Goal: Obtain resource: Obtain resource

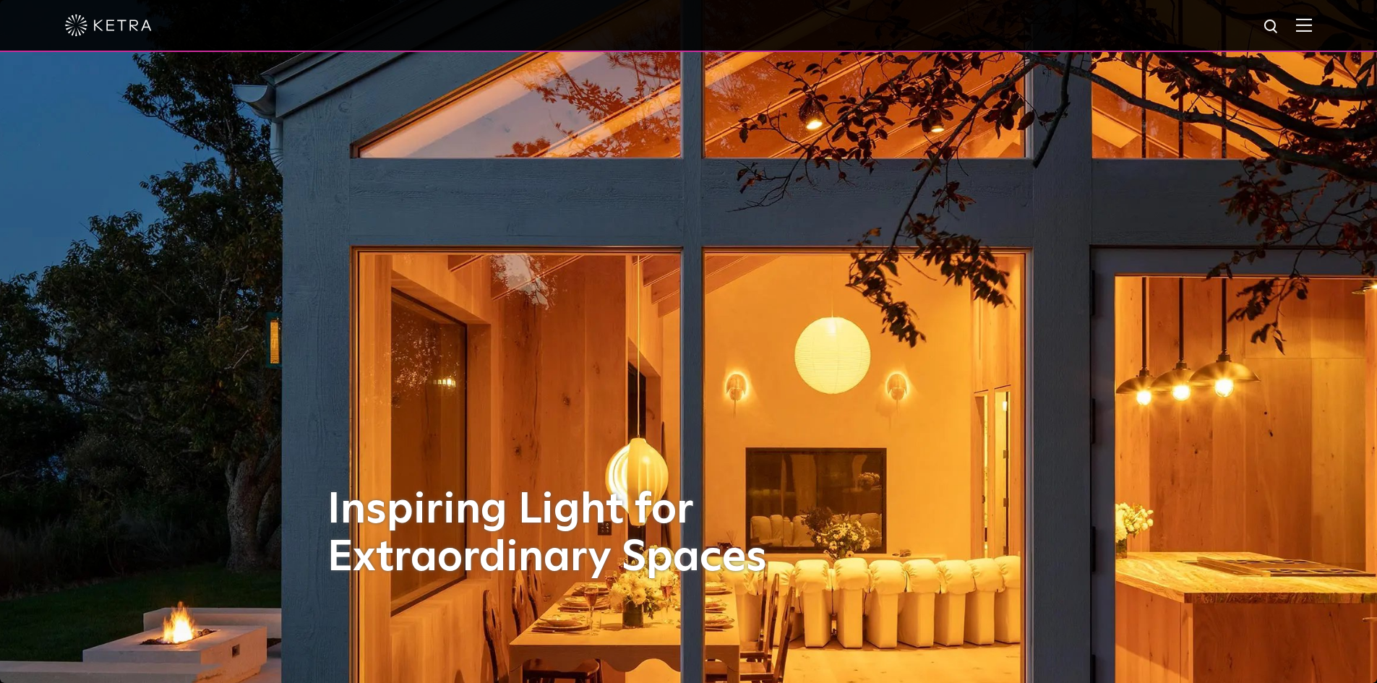
click at [1312, 21] on img at bounding box center [1304, 25] width 16 height 14
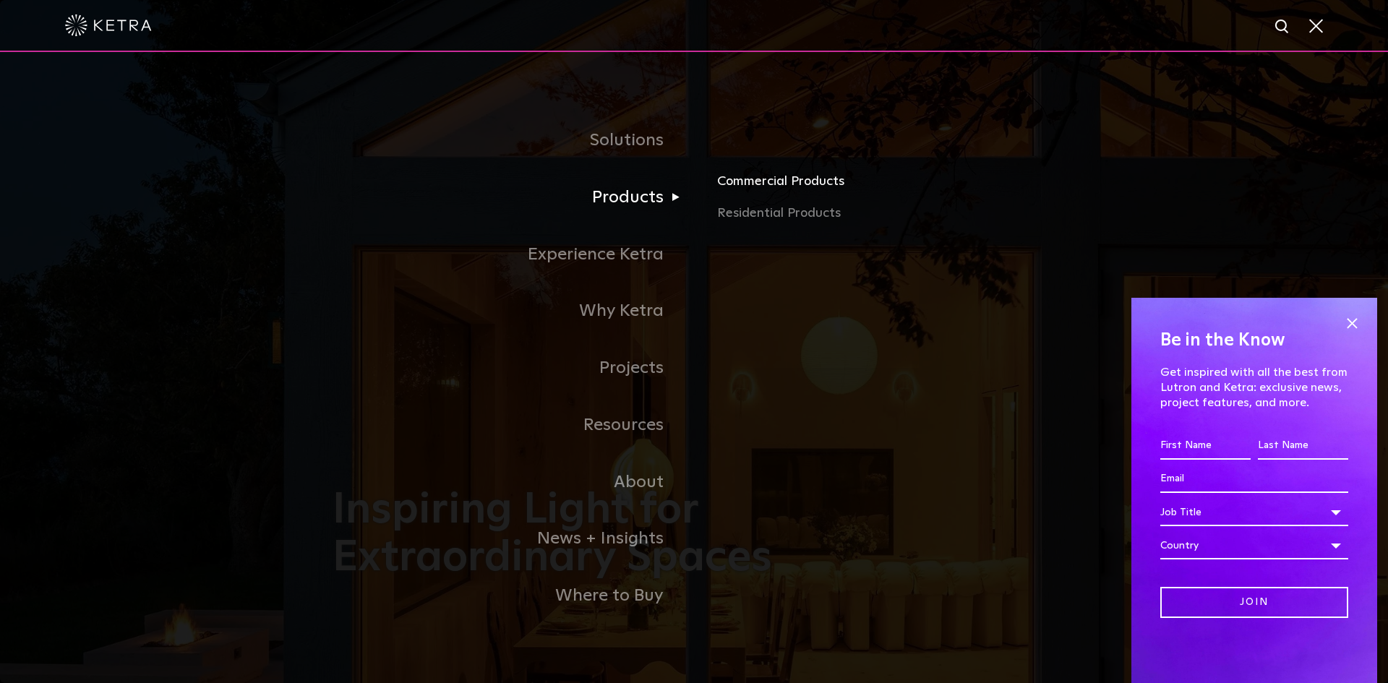
click at [790, 184] on link "Commercial Products" at bounding box center [886, 187] width 338 height 32
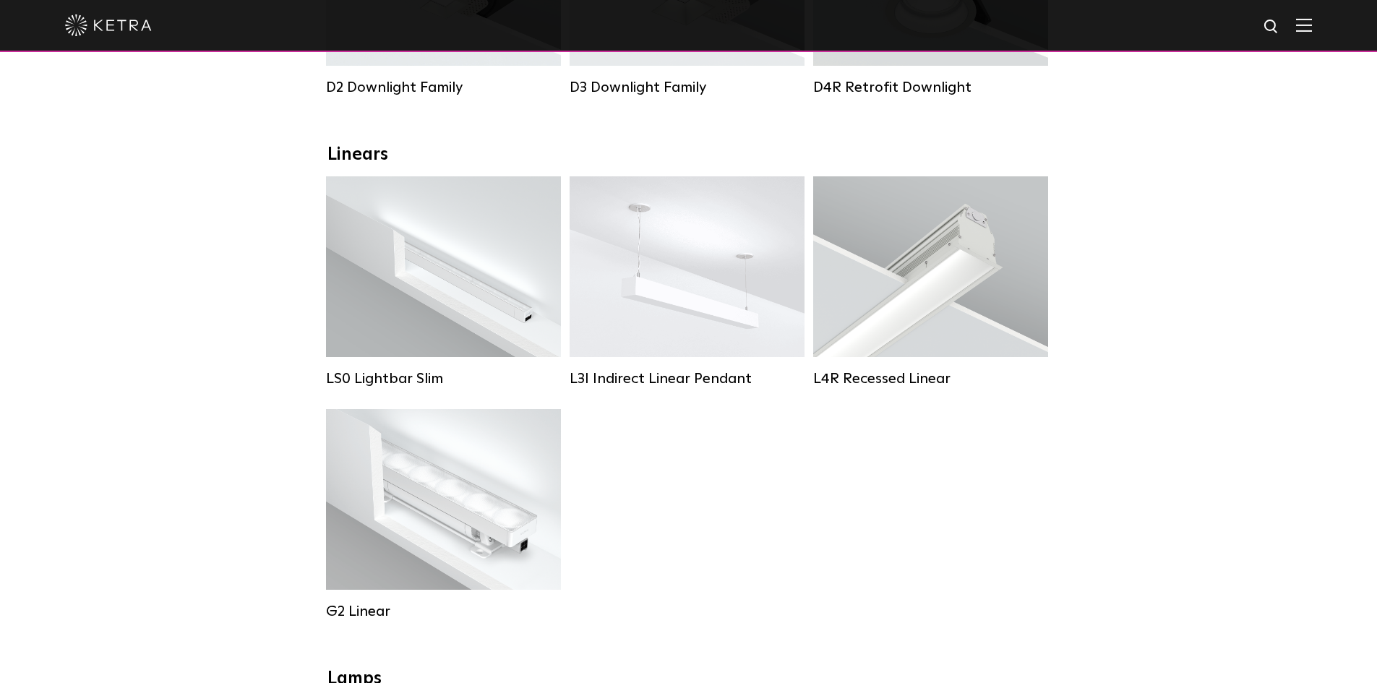
scroll to position [506, 0]
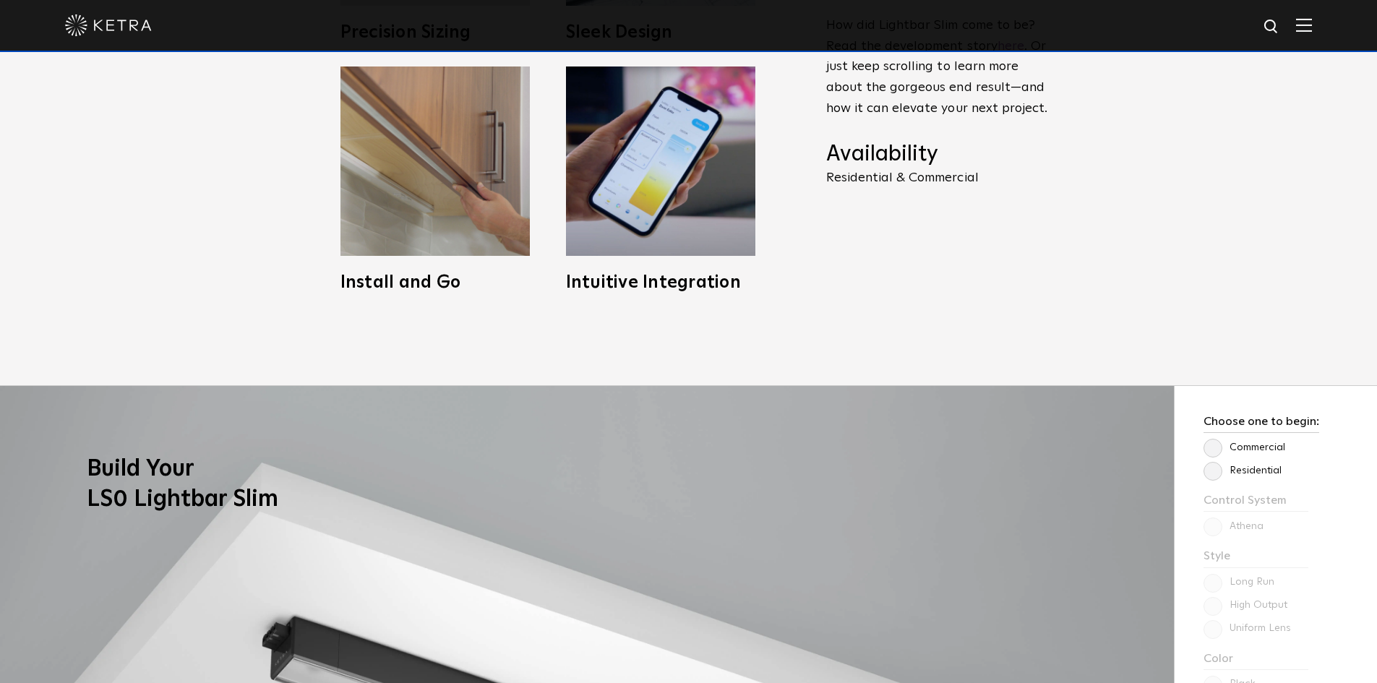
scroll to position [1229, 0]
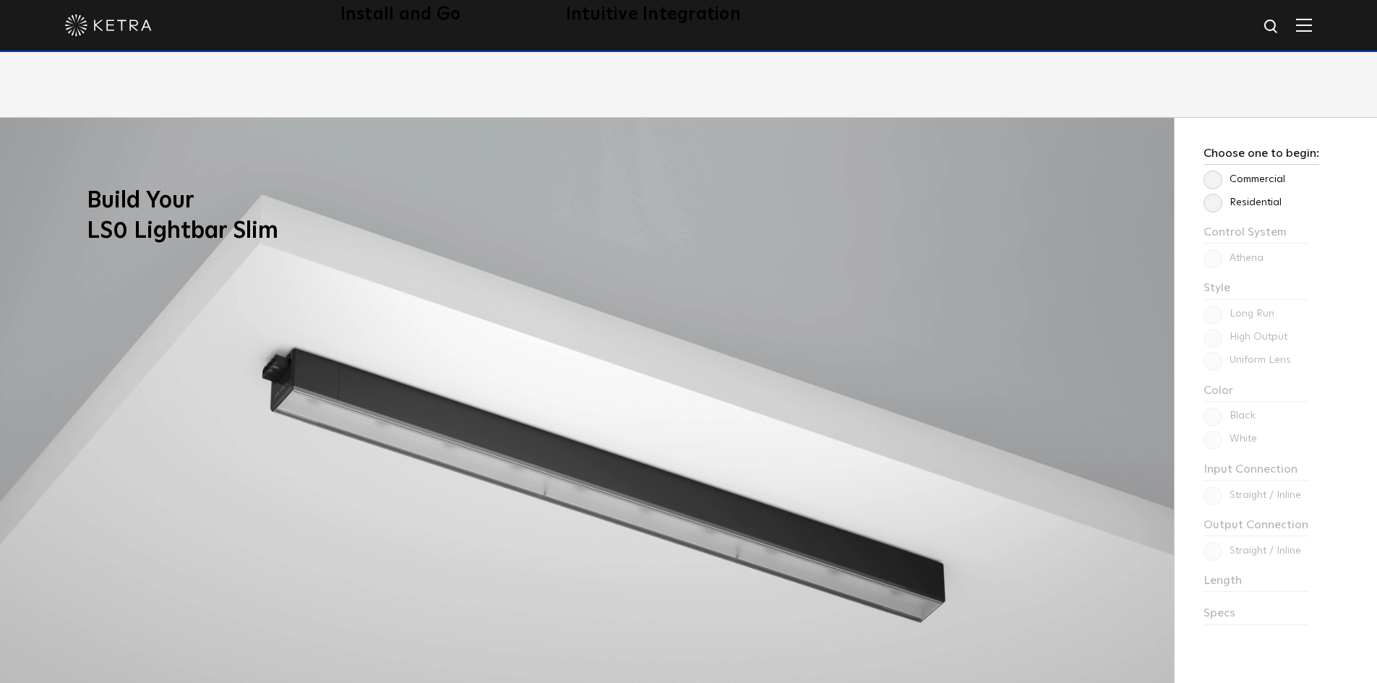
click at [1211, 177] on label "Commercial" at bounding box center [1244, 179] width 82 height 12
click at [0, 0] on input "Commercial" at bounding box center [0, 0] width 0 height 0
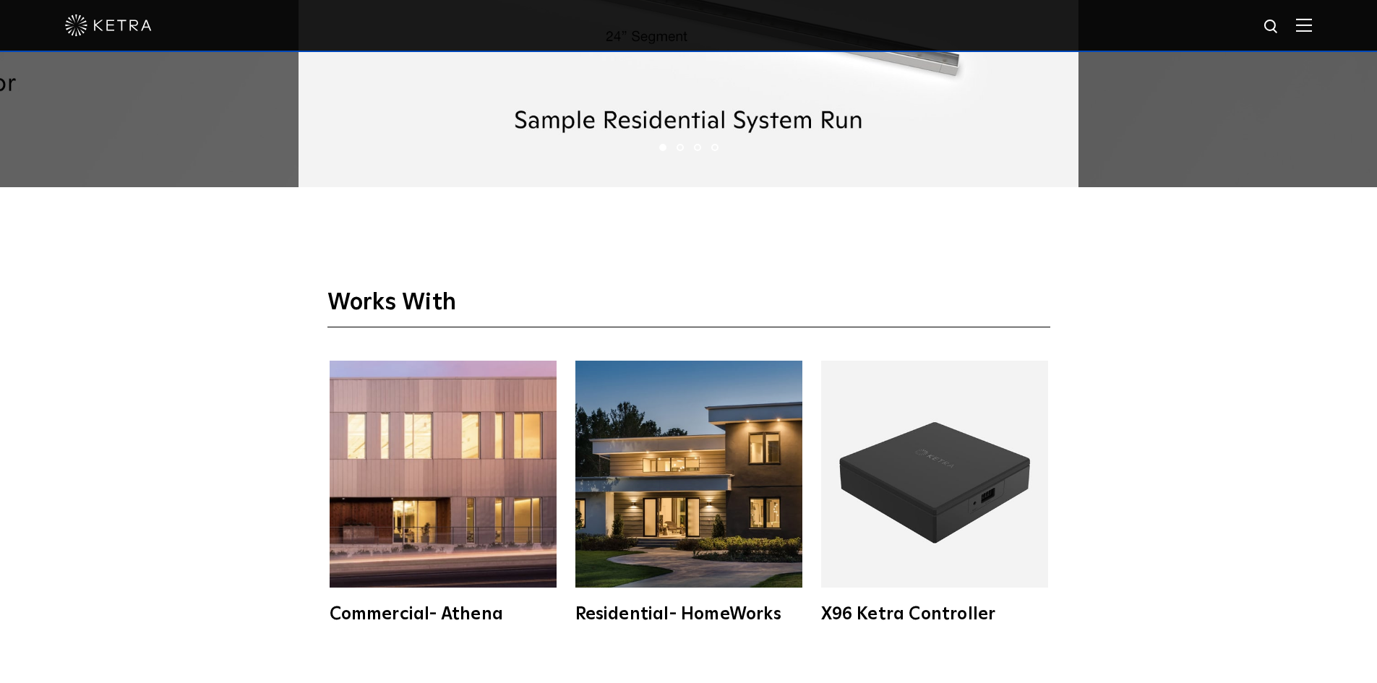
scroll to position [2819, 0]
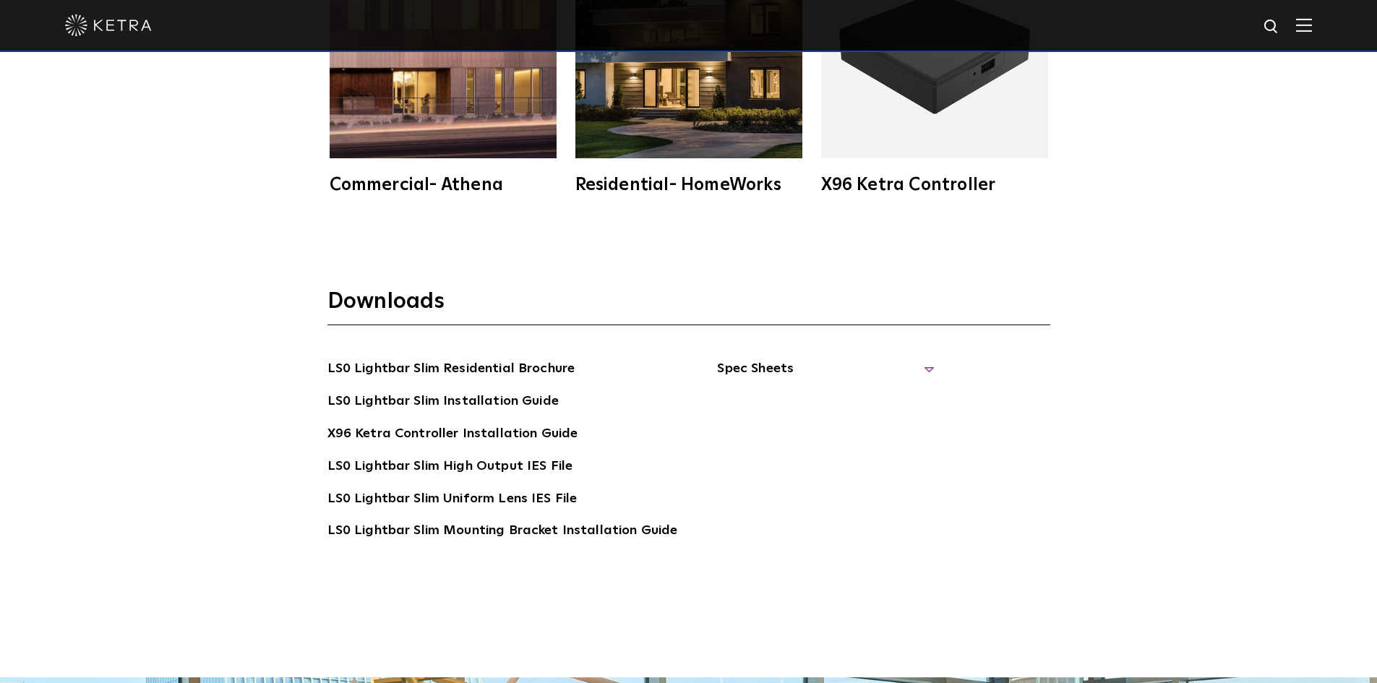
click at [921, 367] on span "Spec Sheets" at bounding box center [825, 375] width 217 height 32
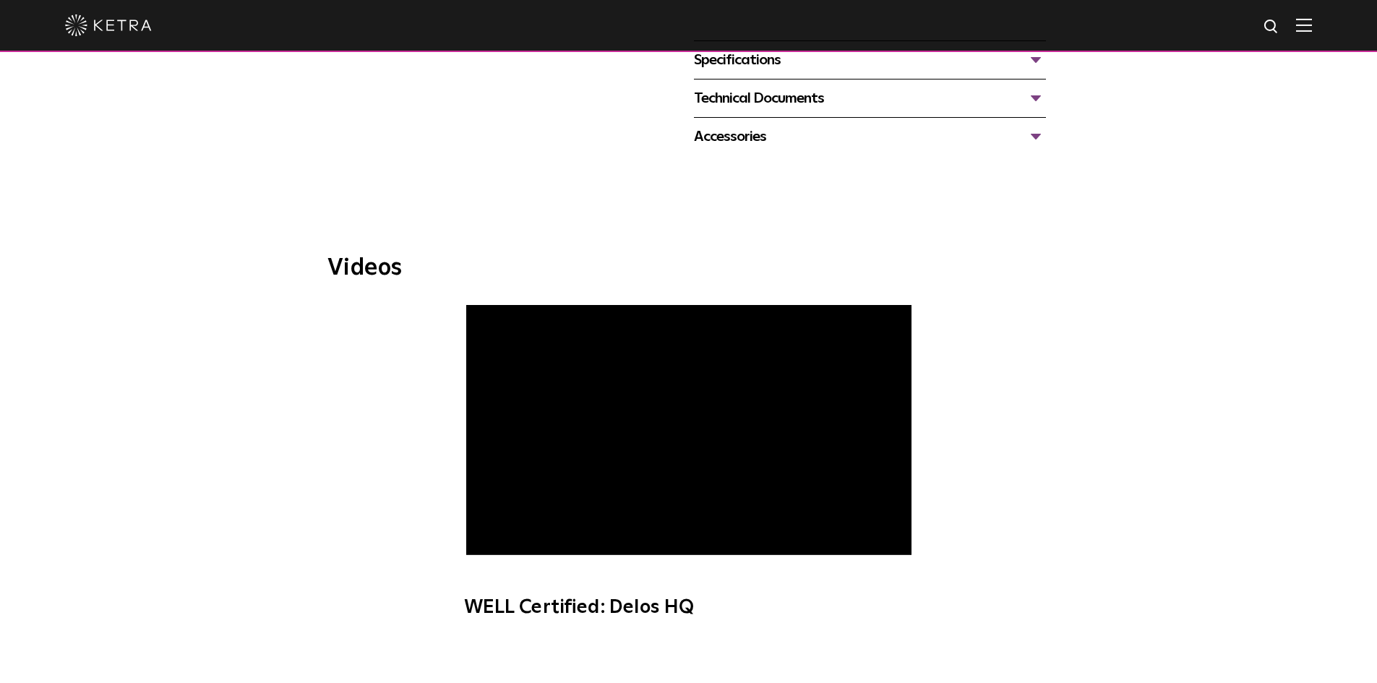
scroll to position [434, 0]
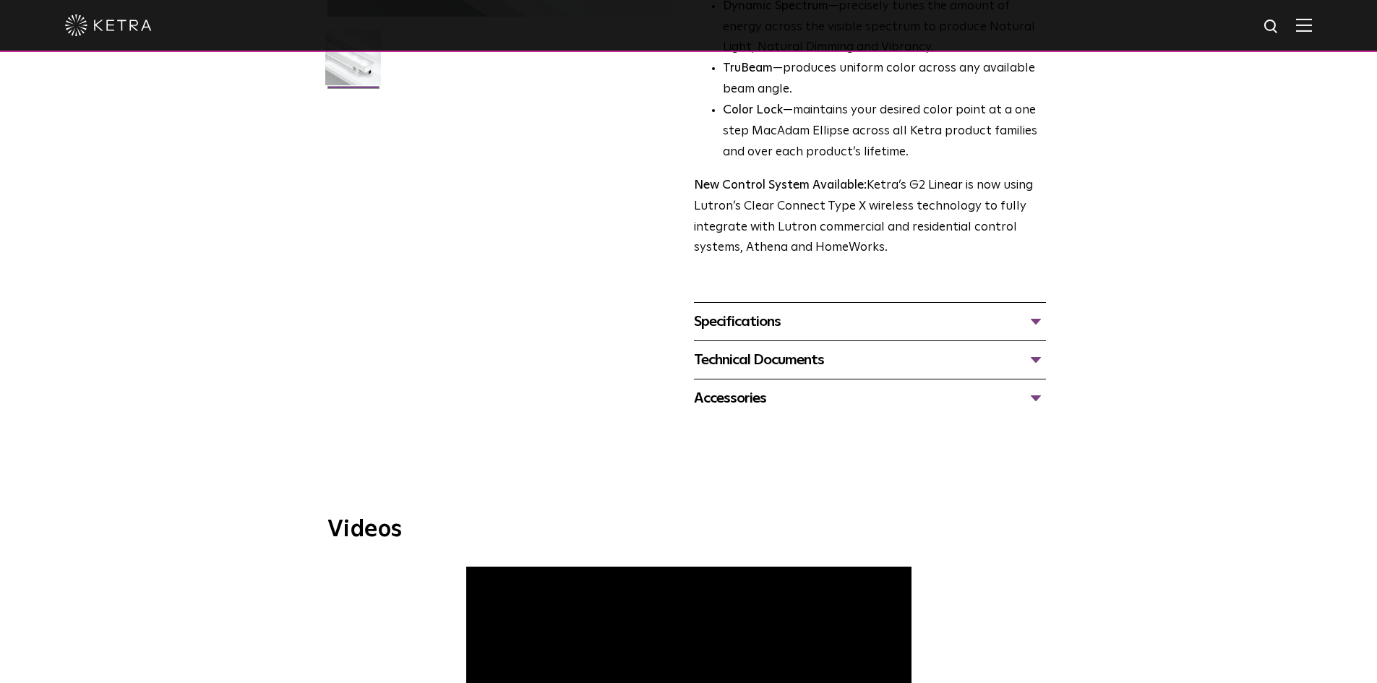
click at [867, 325] on div "Specifications" at bounding box center [870, 321] width 352 height 23
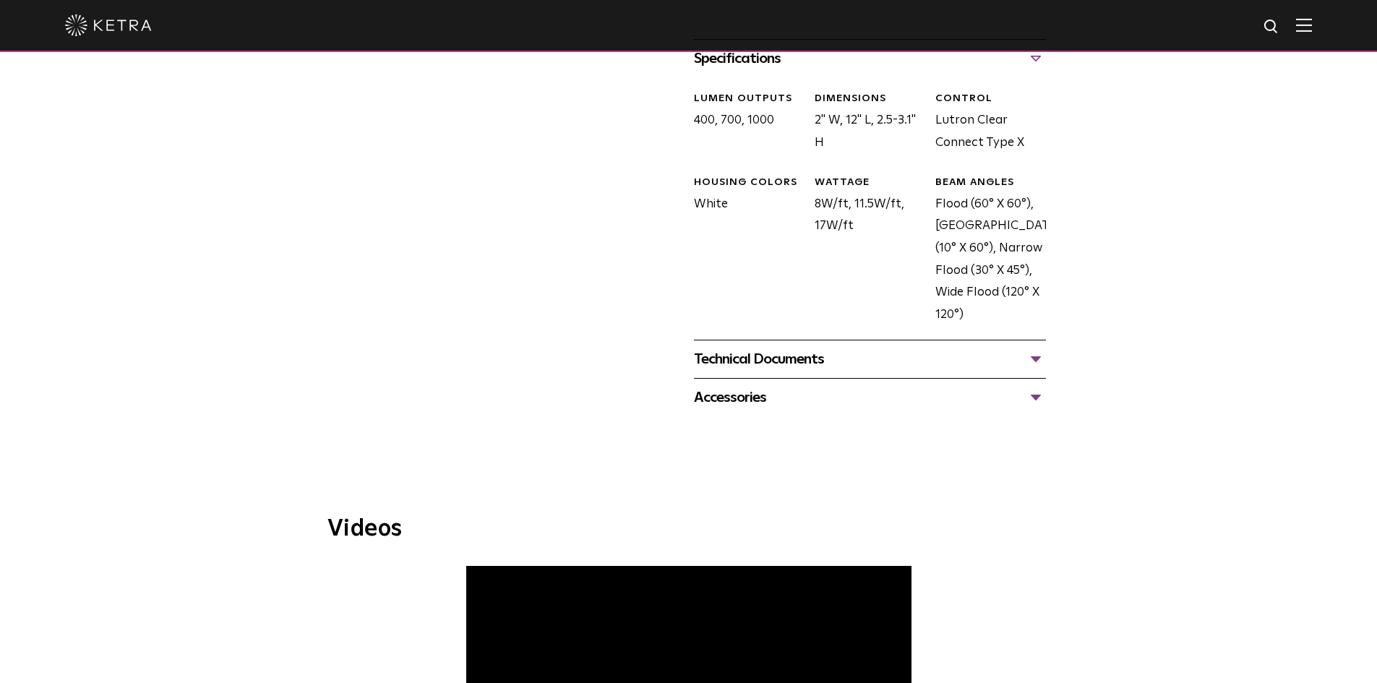
scroll to position [723, 0]
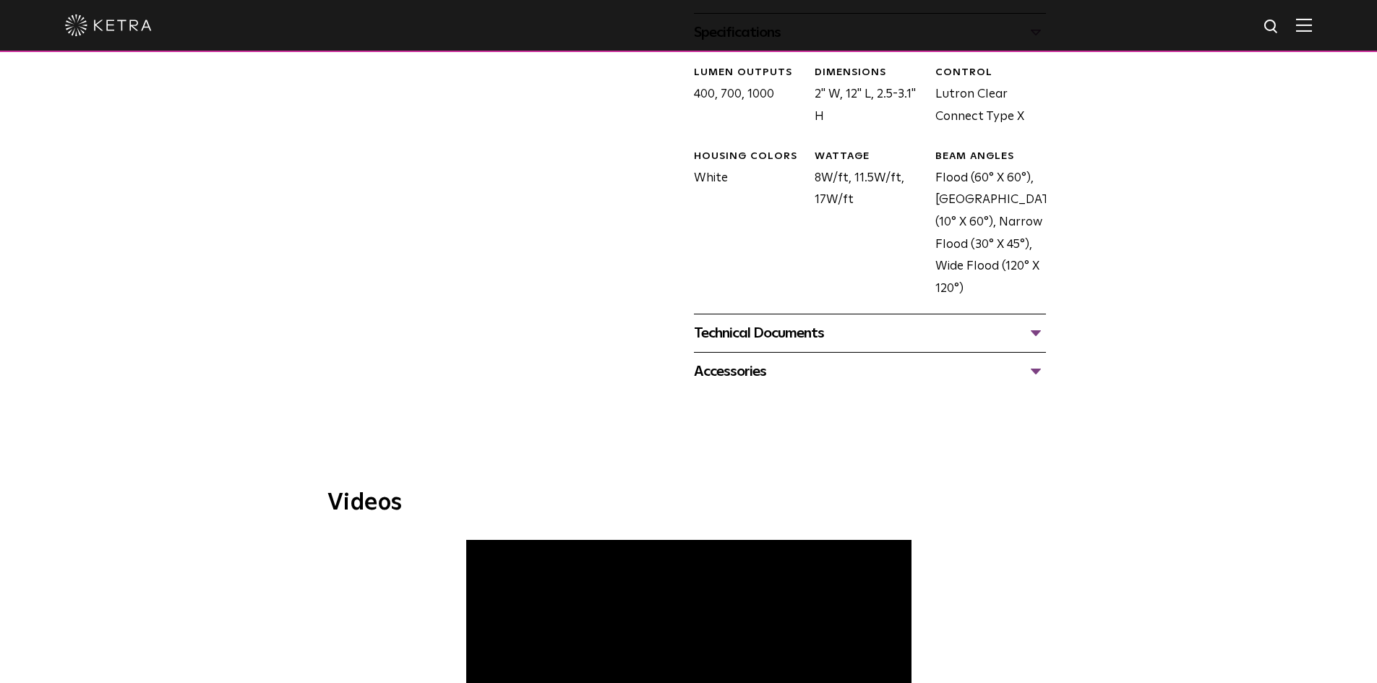
click at [864, 324] on div "Technical Documents" at bounding box center [870, 333] width 352 height 23
